Goal: Task Accomplishment & Management: Manage account settings

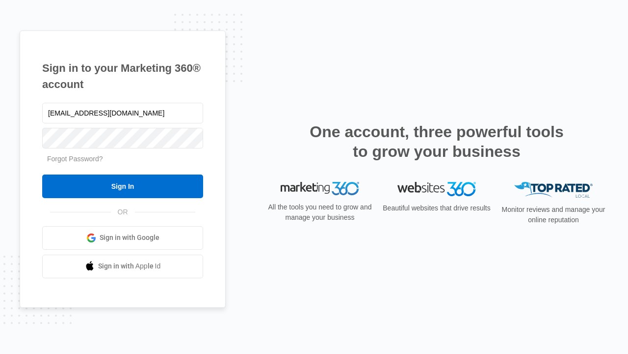
type input "dankie614@gmail.com"
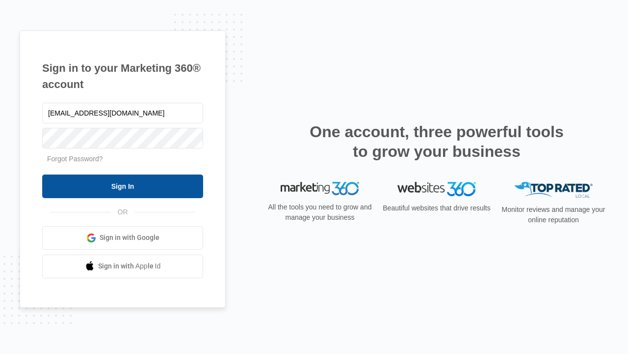
click at [123, 186] on input "Sign In" at bounding box center [122, 186] width 161 height 24
